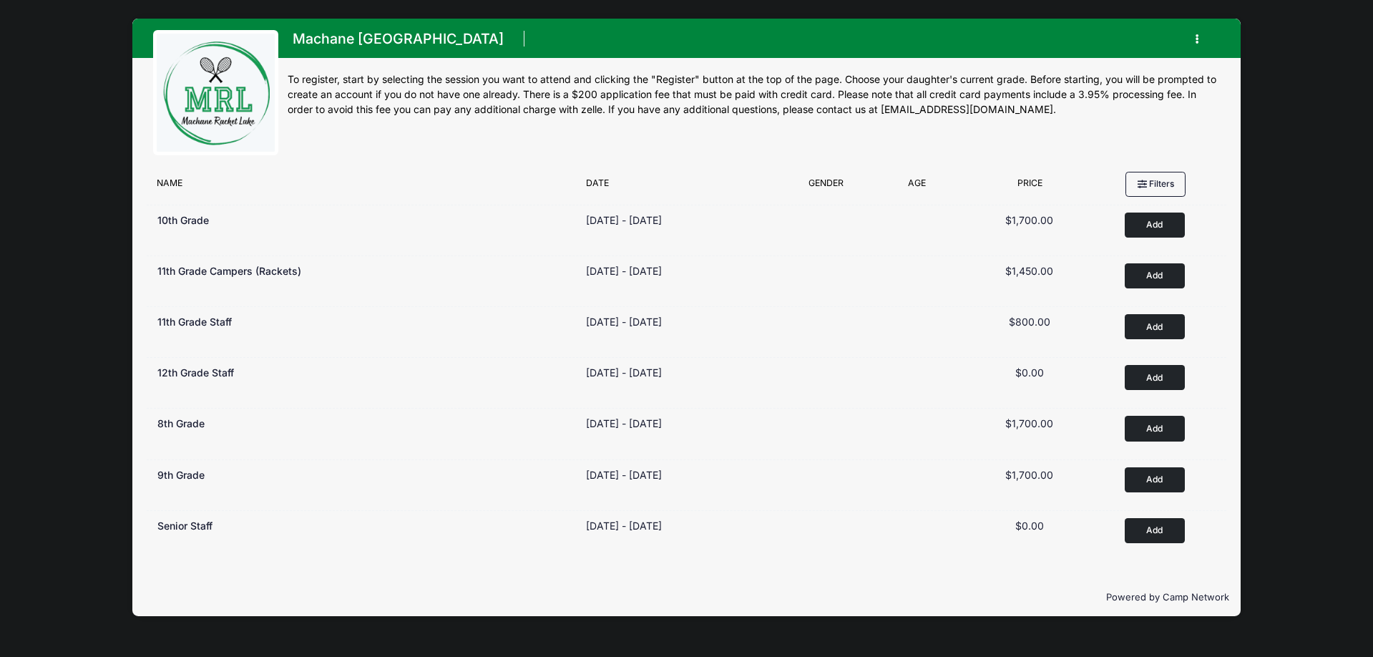
click at [1194, 29] on button "button" at bounding box center [1200, 38] width 39 height 25
click at [1105, 72] on link "My Account" at bounding box center [1130, 74] width 165 height 27
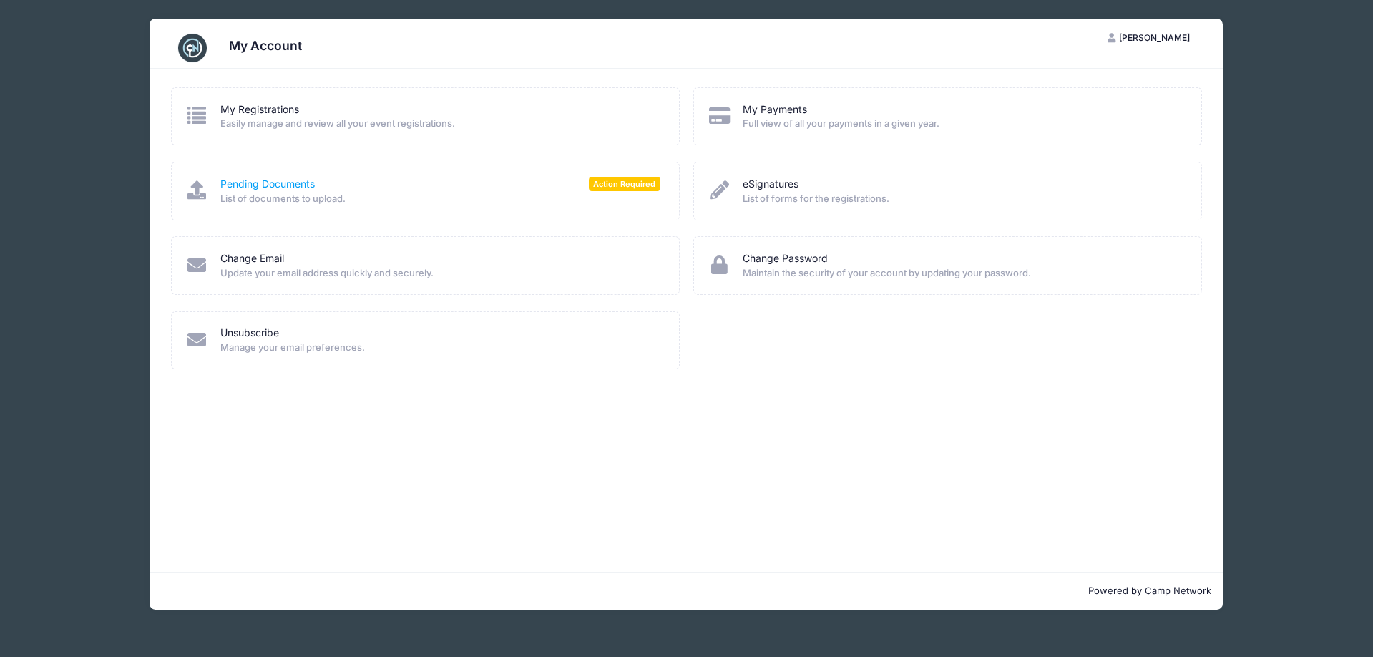
click at [284, 189] on link "Pending Documents" at bounding box center [267, 184] width 94 height 15
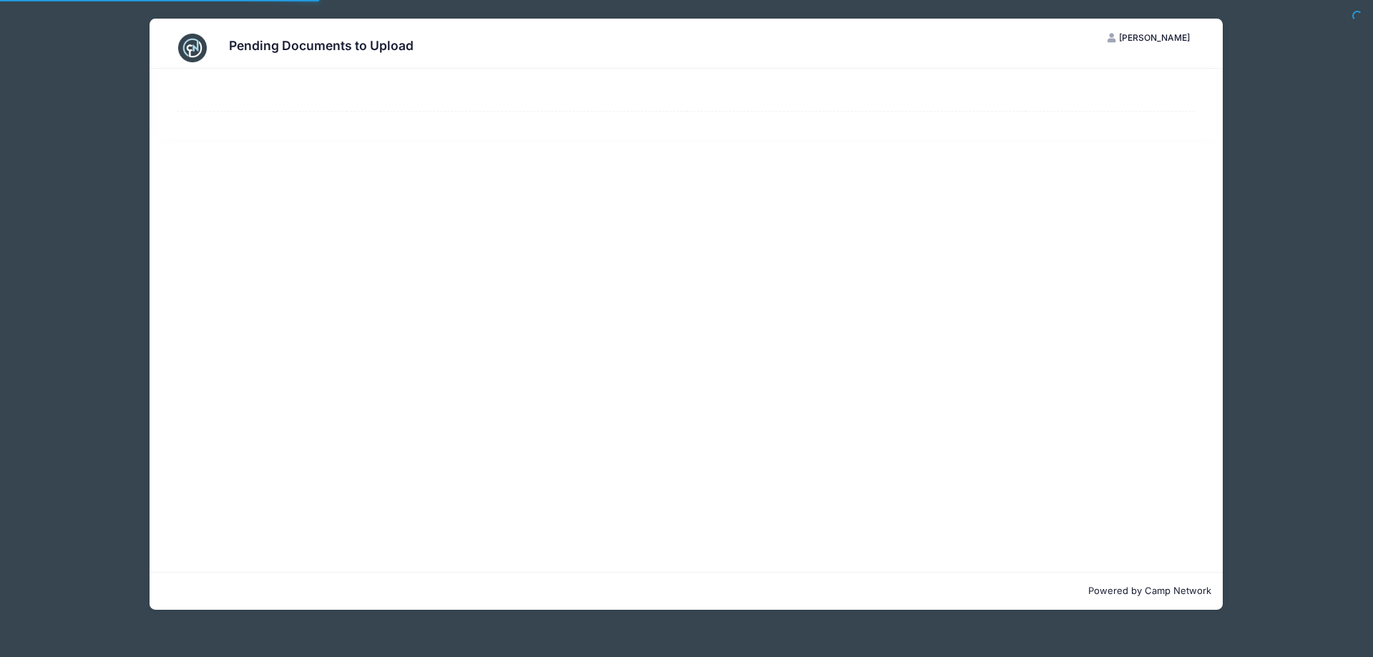
select select "50"
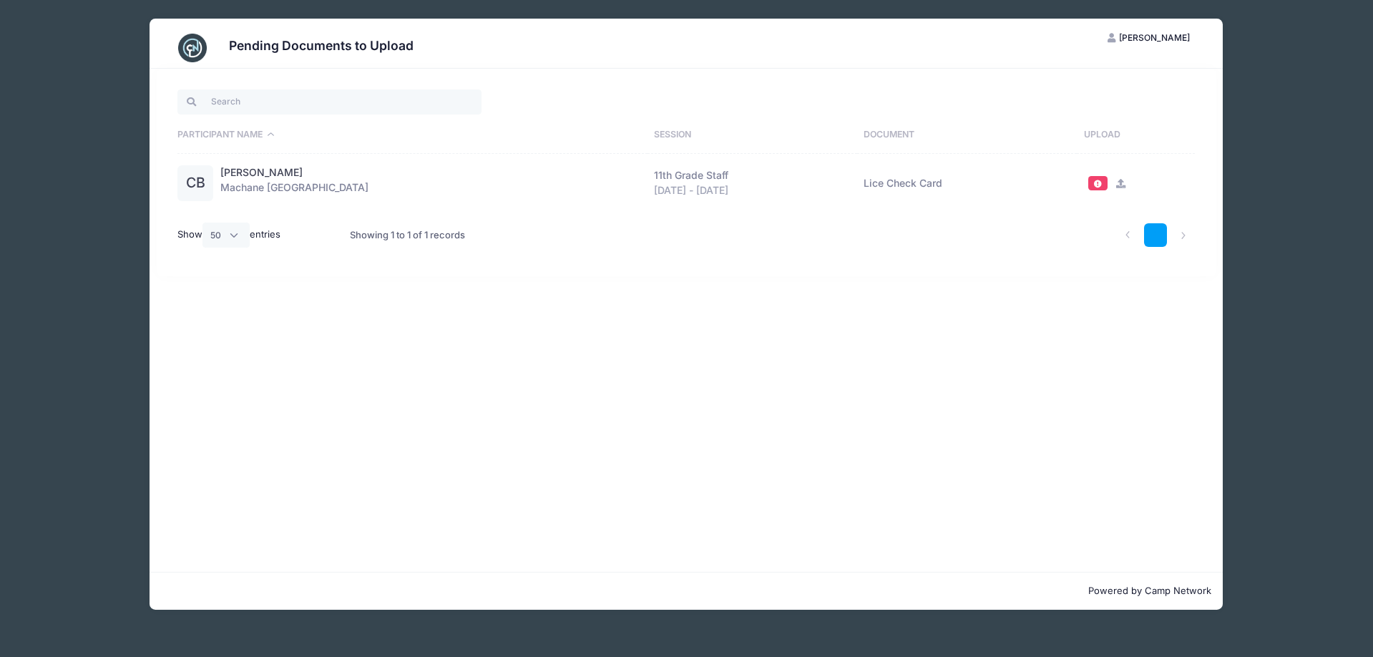
click at [1156, 237] on link "1" at bounding box center [1156, 235] width 24 height 24
click at [1190, 236] on li at bounding box center [1184, 235] width 24 height 24
click at [1142, 42] on span "[PERSON_NAME]" at bounding box center [1154, 37] width 71 height 11
click at [1074, 69] on link "My Account" at bounding box center [1113, 72] width 165 height 27
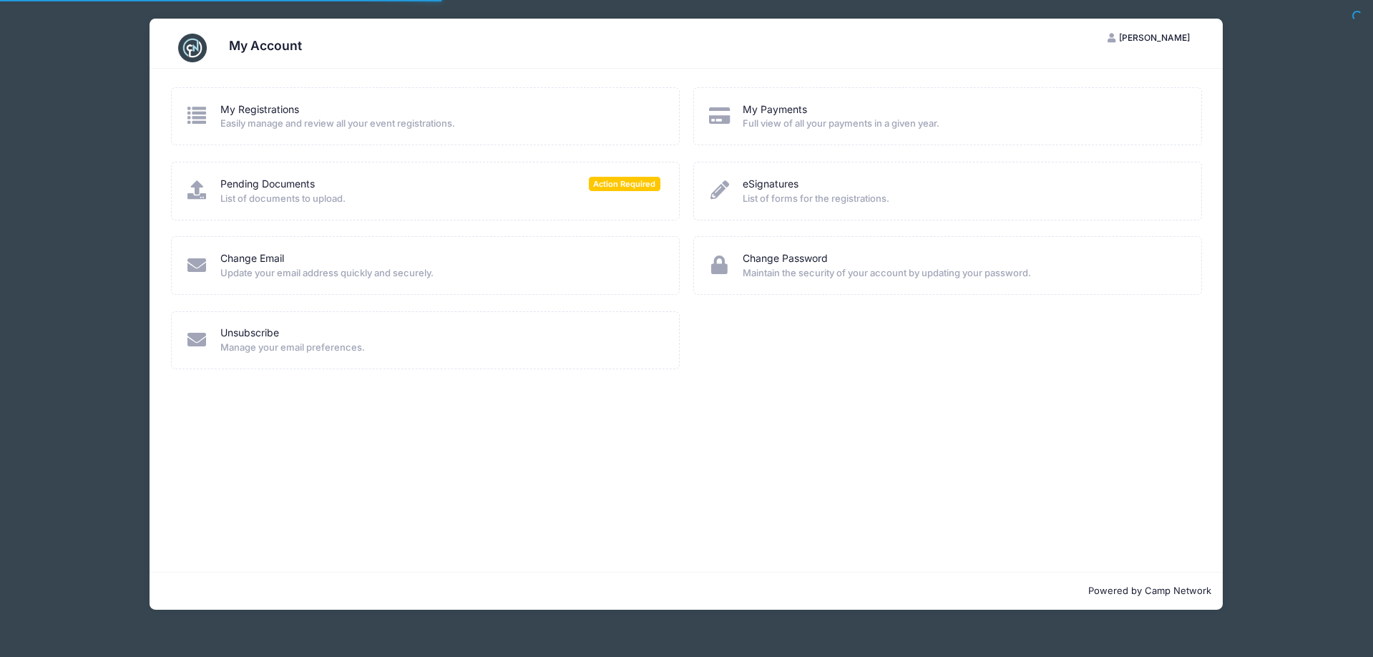
click at [311, 116] on div "My Registrations" at bounding box center [440, 109] width 440 height 15
click at [286, 105] on link "My Registrations" at bounding box center [259, 109] width 79 height 15
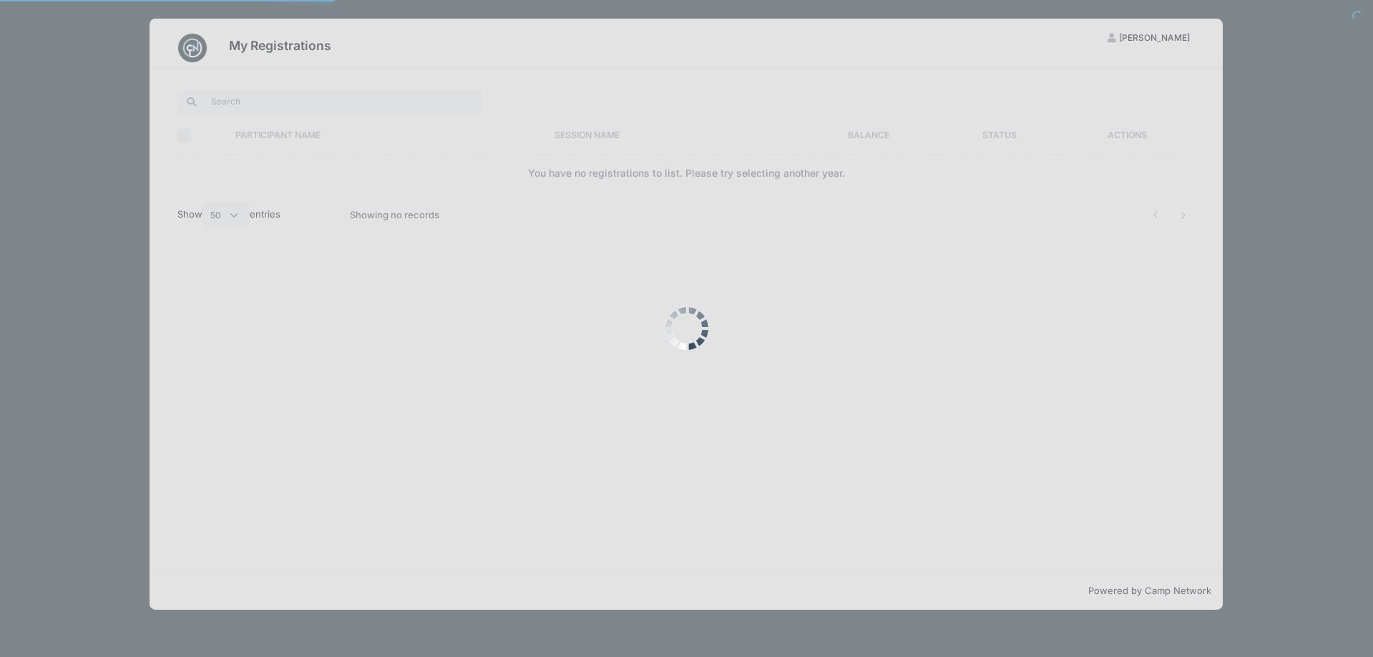
select select "50"
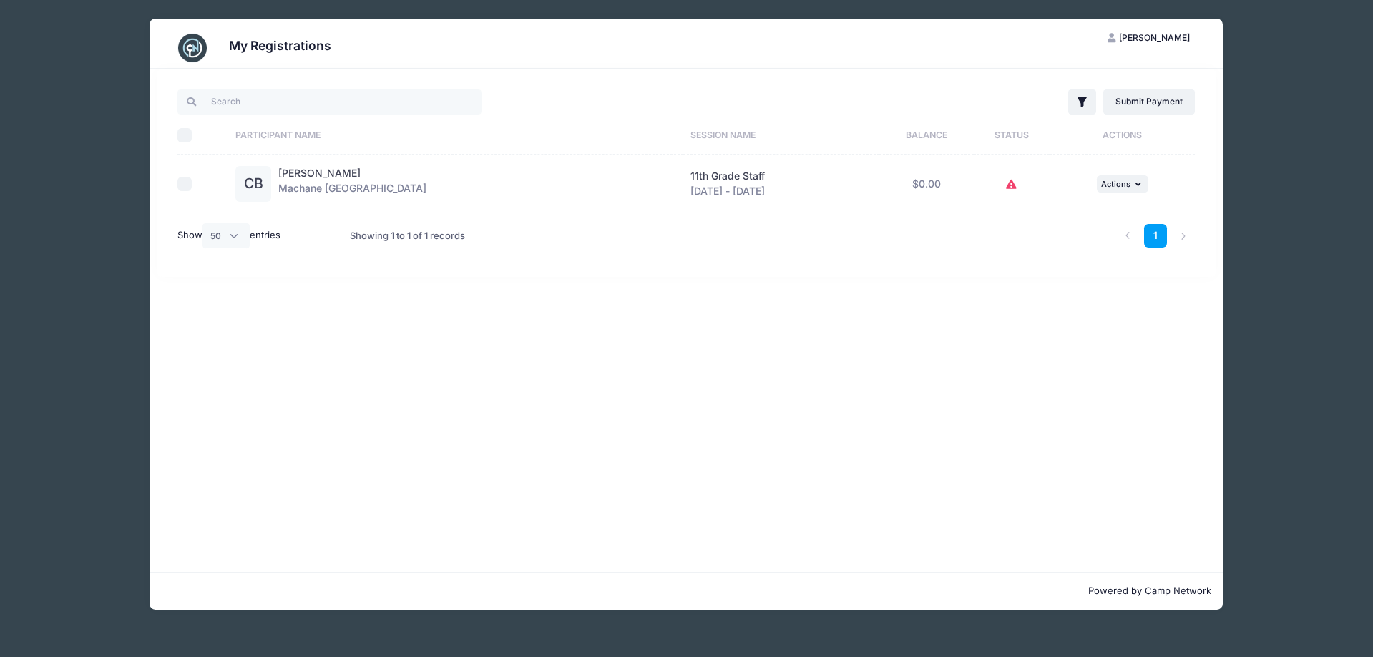
click at [1008, 177] on button at bounding box center [1011, 184] width 11 height 31
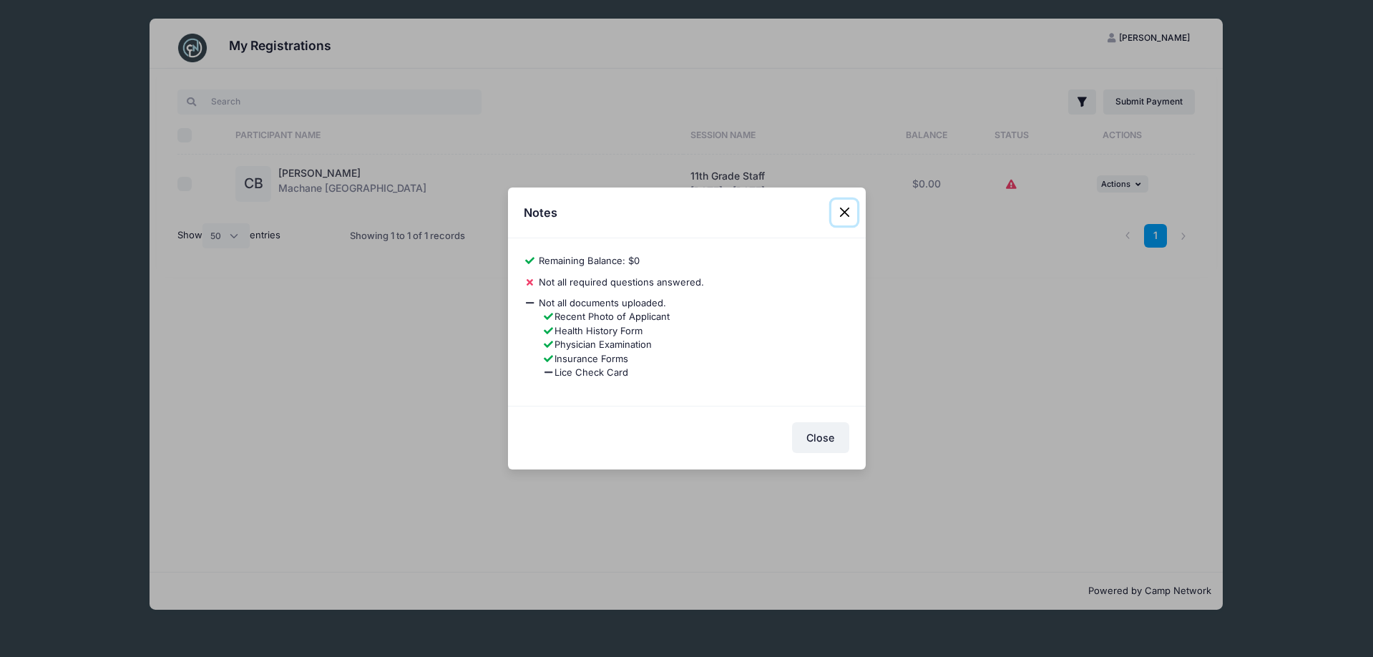
click at [841, 215] on button "Close" at bounding box center [844, 213] width 26 height 26
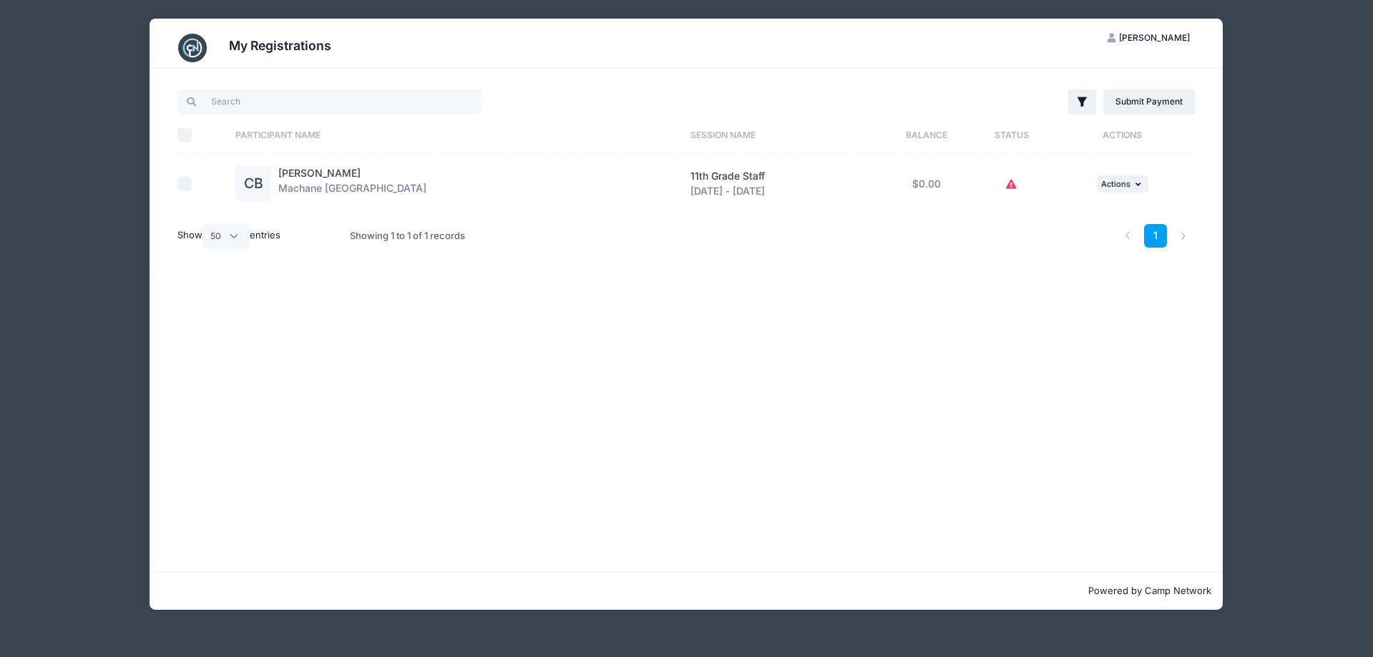
click at [62, 174] on div "My Registrations CB Chayli Blustein My Account Logout Filter Filter Options Sho…" at bounding box center [687, 314] width 1288 height 628
